Goal: Task Accomplishment & Management: Use online tool/utility

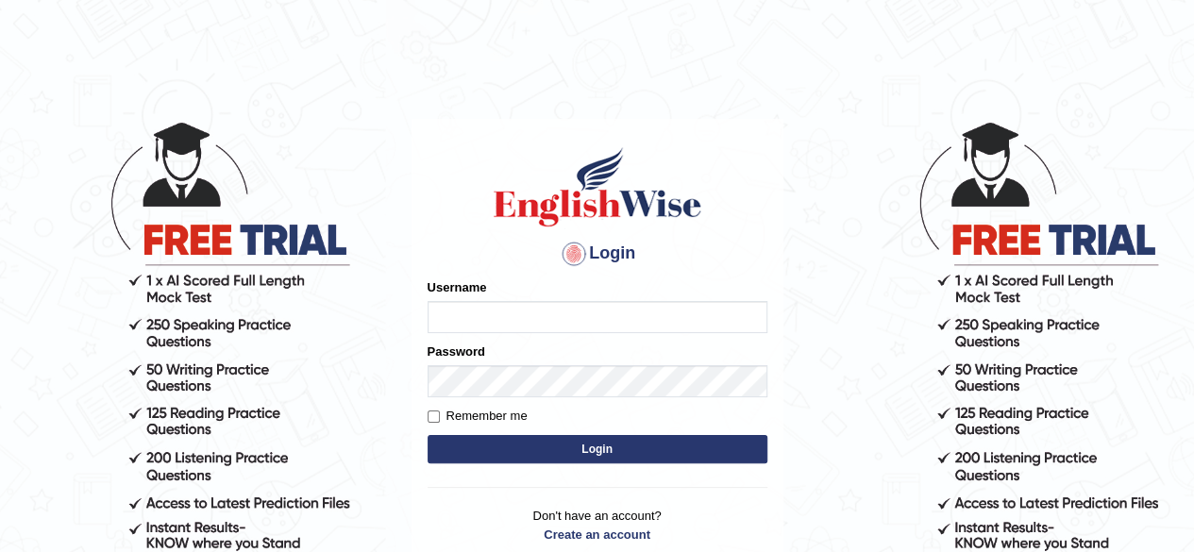
type input "o"
type input "RojaTangella"
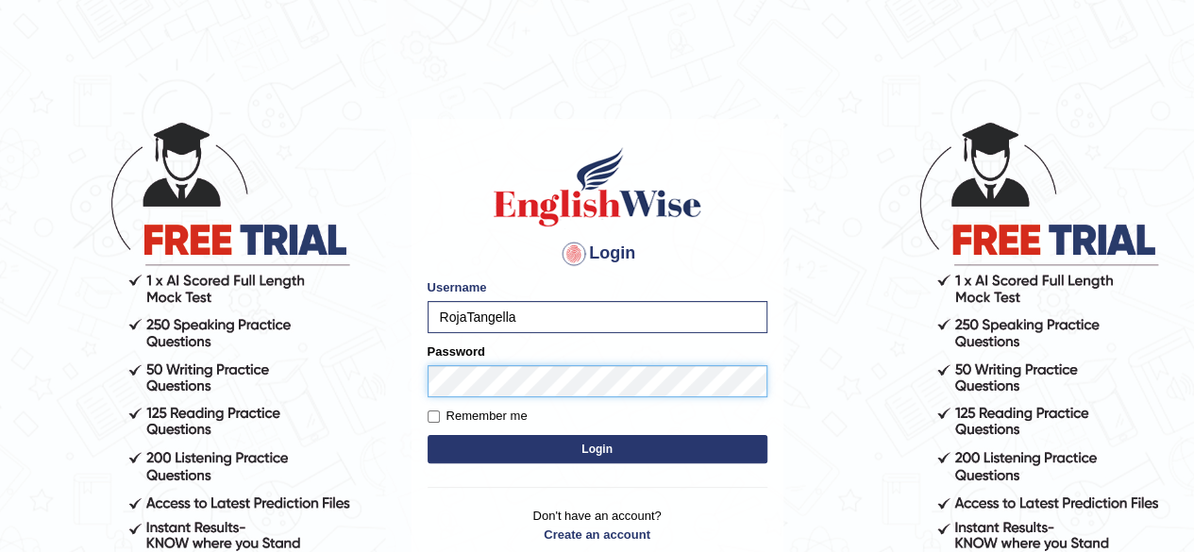
click at [428, 435] on button "Login" at bounding box center [598, 449] width 340 height 28
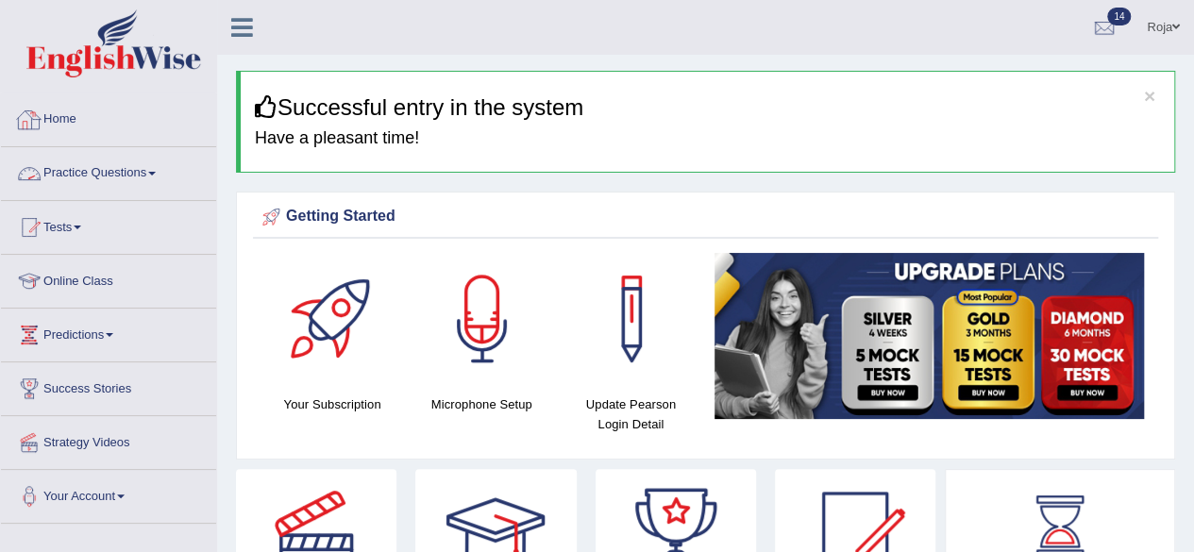
click at [143, 163] on link "Practice Questions" at bounding box center [108, 170] width 215 height 47
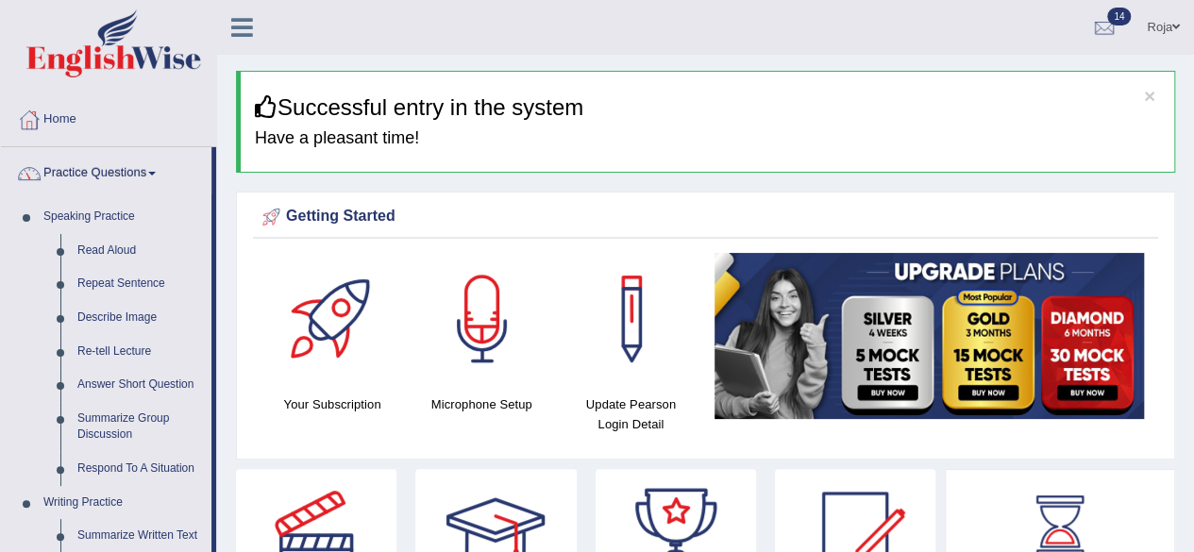
click at [143, 163] on link "Practice Questions" at bounding box center [106, 170] width 210 height 47
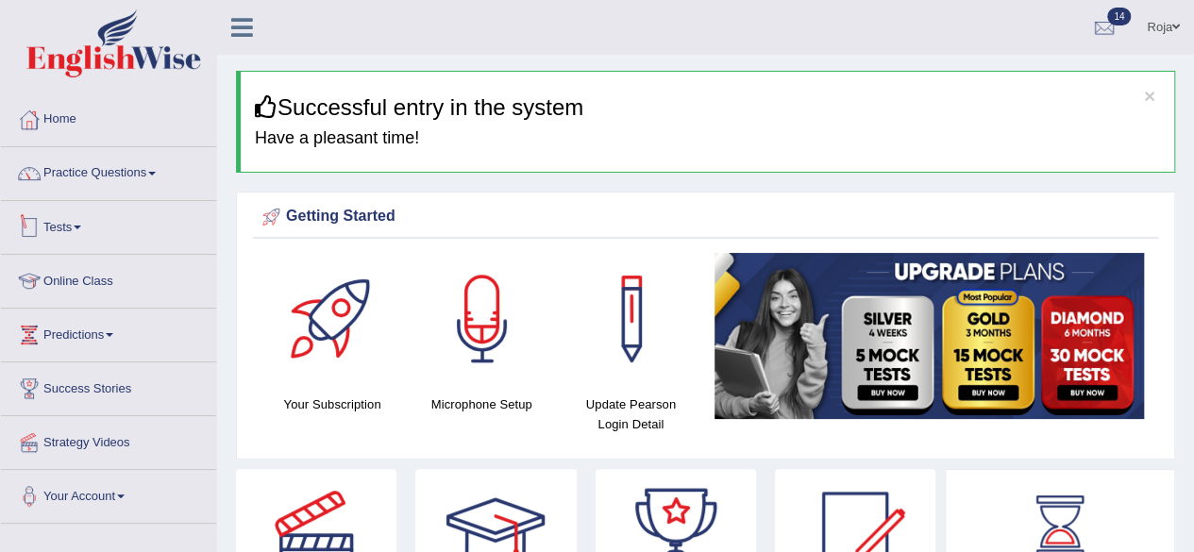
click at [81, 226] on span at bounding box center [78, 228] width 8 height 4
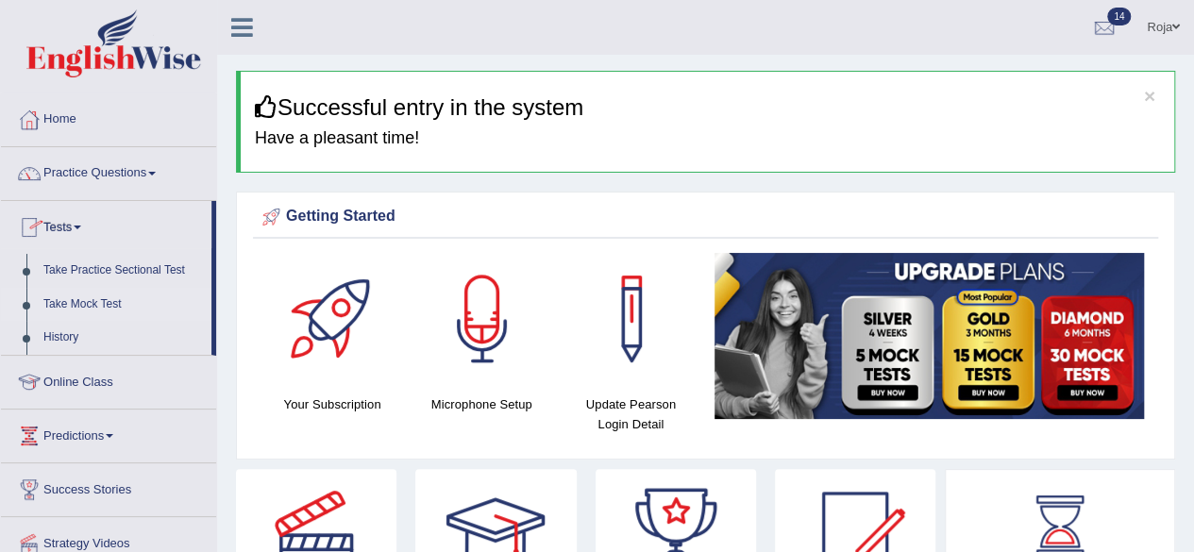
click at [81, 310] on link "Take Mock Test" at bounding box center [123, 305] width 176 height 34
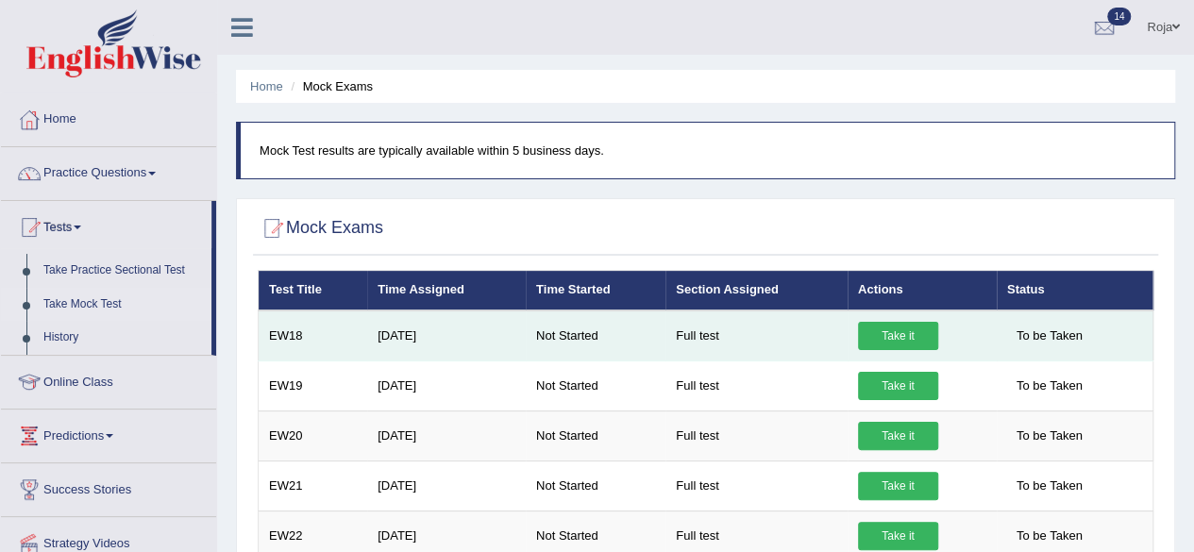
click at [900, 335] on link "Take it" at bounding box center [898, 336] width 80 height 28
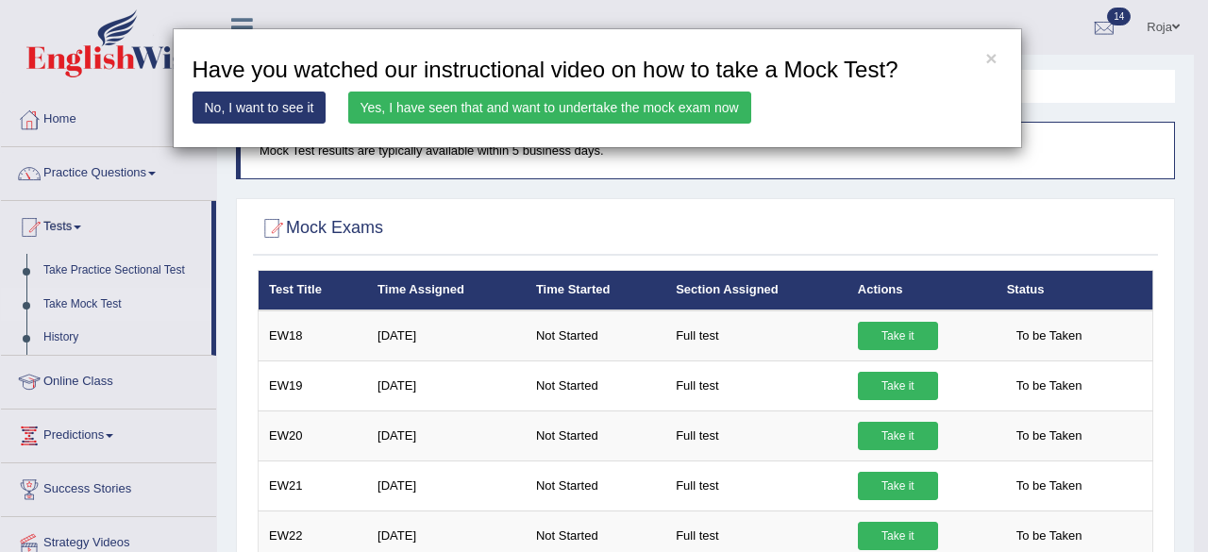
click at [647, 101] on link "Yes, I have seen that and want to undertake the mock exam now" at bounding box center [549, 108] width 403 height 32
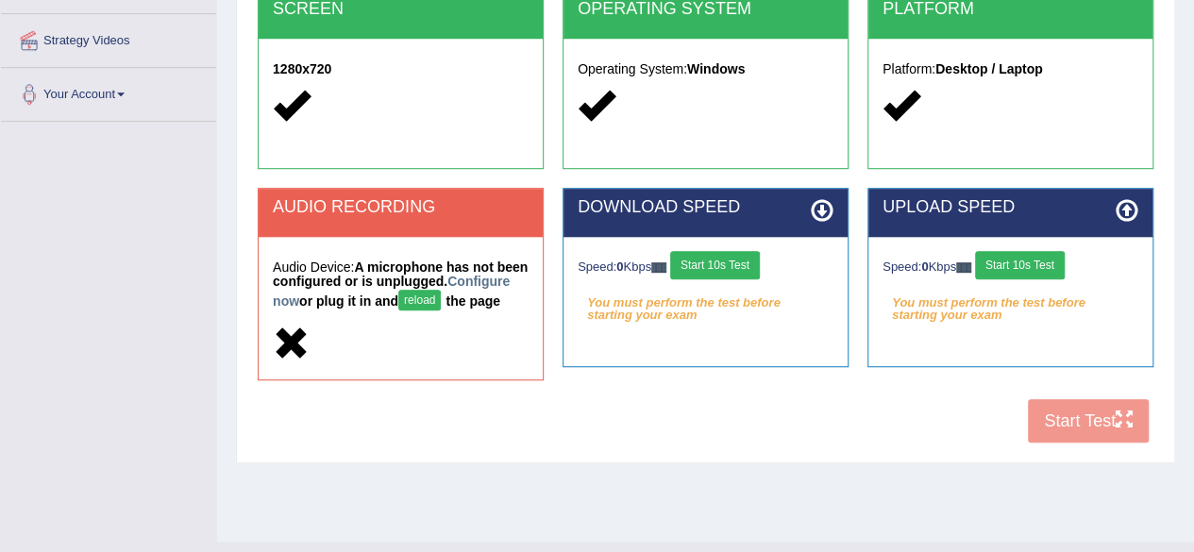
scroll to position [438, 0]
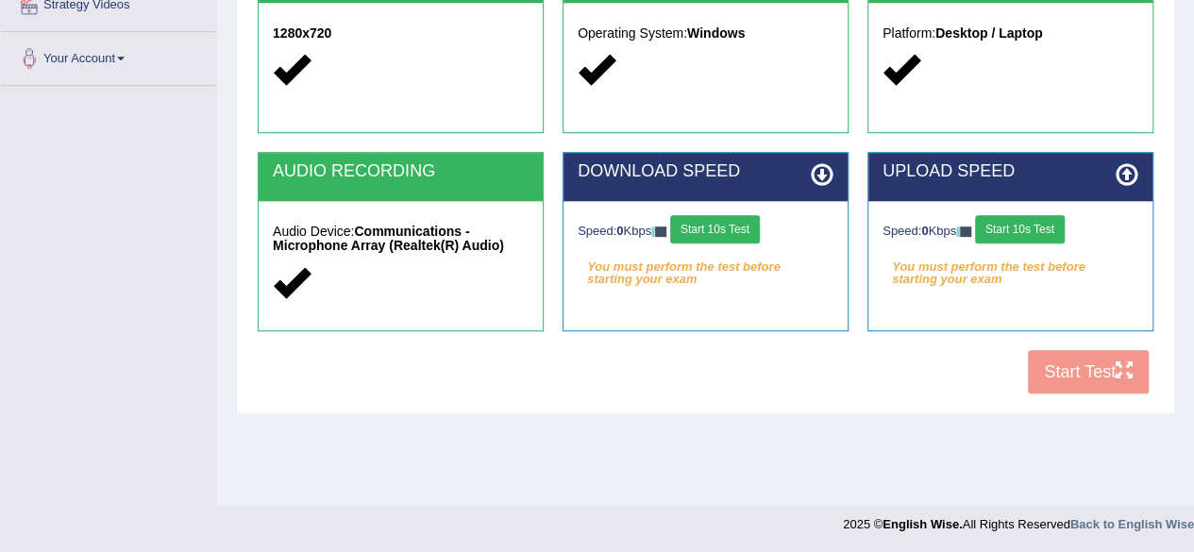
click at [760, 235] on button "Start 10s Test" at bounding box center [715, 229] width 90 height 28
click at [1010, 233] on button "Start 10s Test" at bounding box center [1020, 229] width 90 height 28
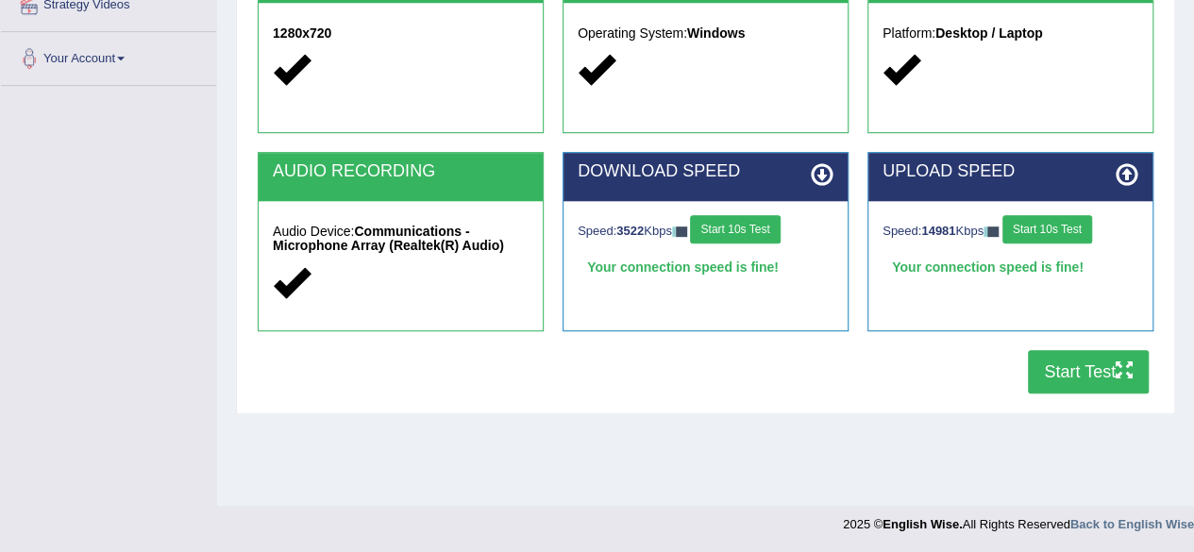
click at [1065, 378] on button "Start Test" at bounding box center [1088, 371] width 121 height 43
